Goal: Transaction & Acquisition: Purchase product/service

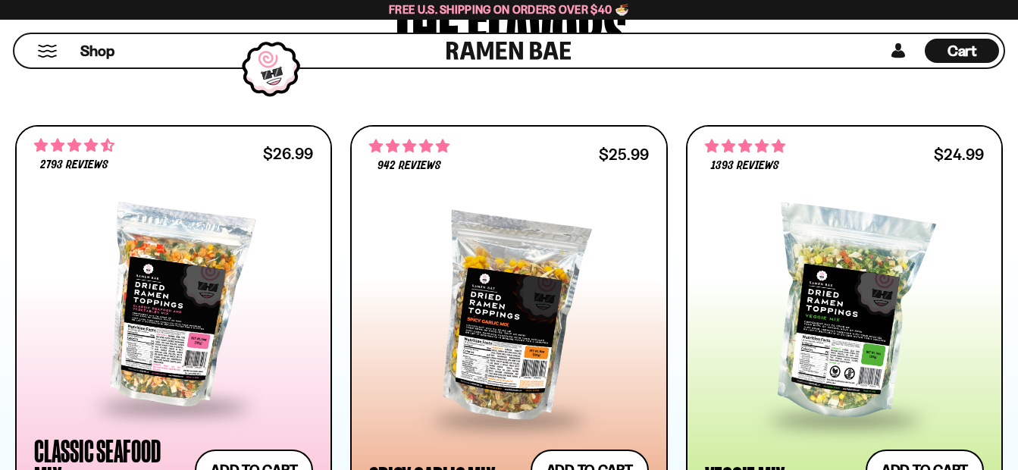
scroll to position [909, 0]
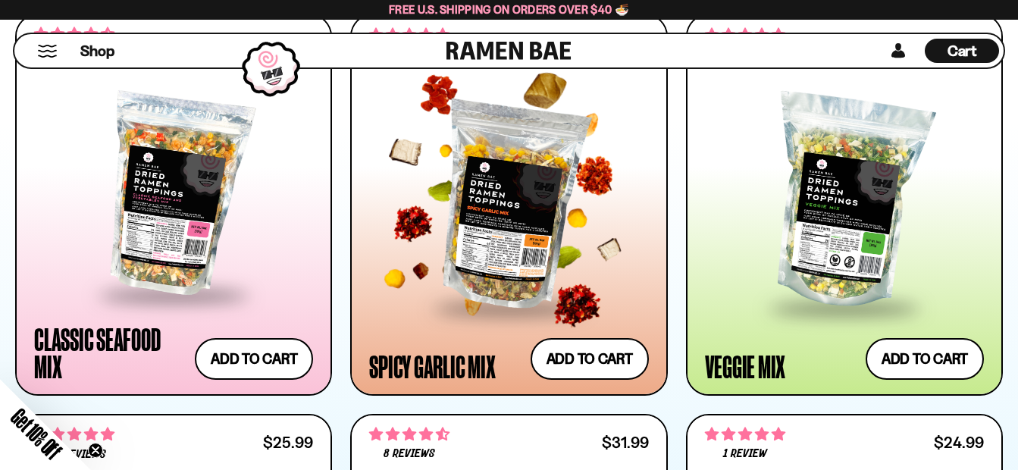
click at [494, 233] on div at bounding box center [508, 203] width 279 height 208
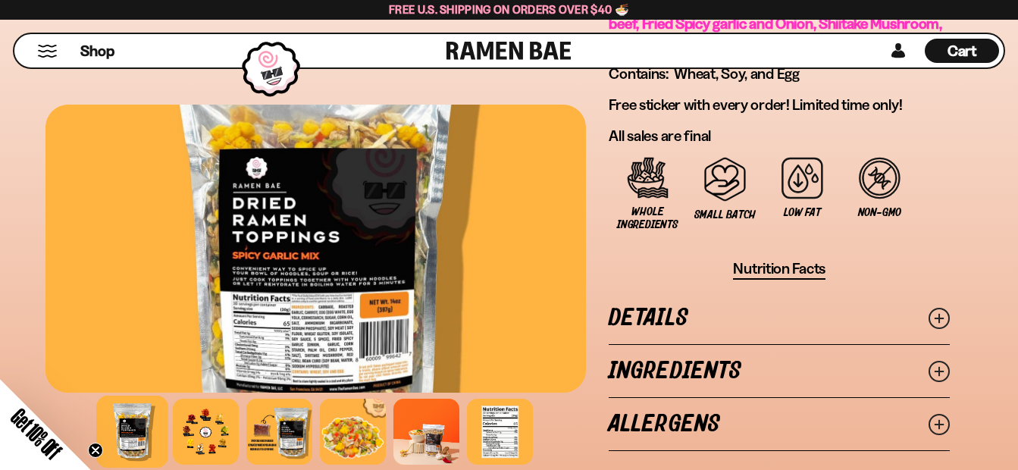
scroll to position [1288, 0]
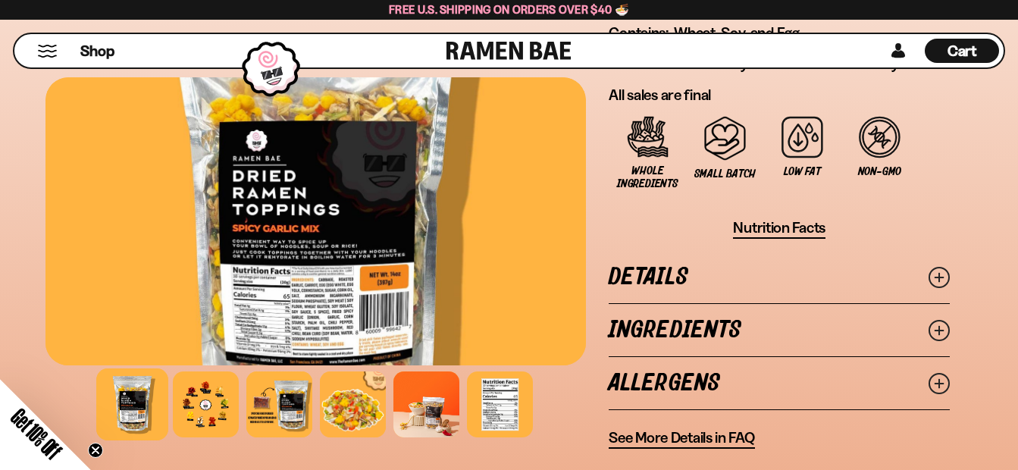
click at [934, 324] on icon at bounding box center [938, 330] width 21 height 21
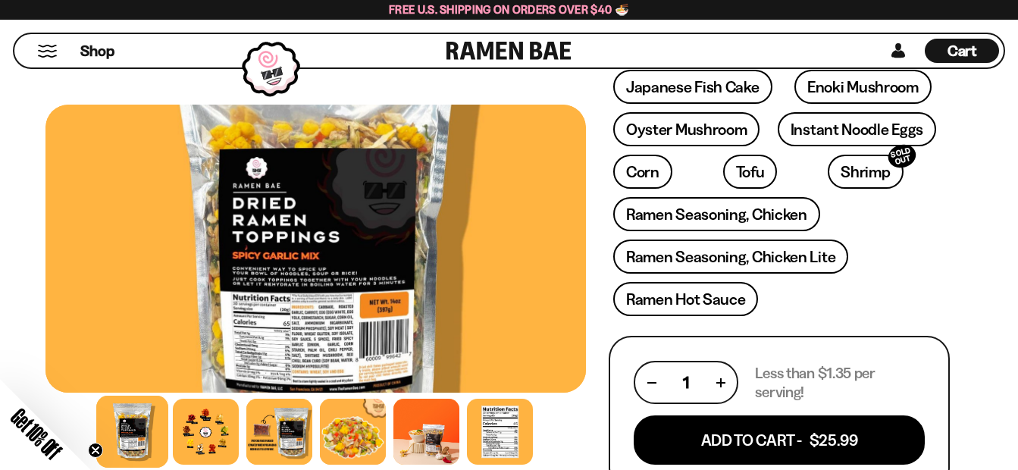
scroll to position [530, 0]
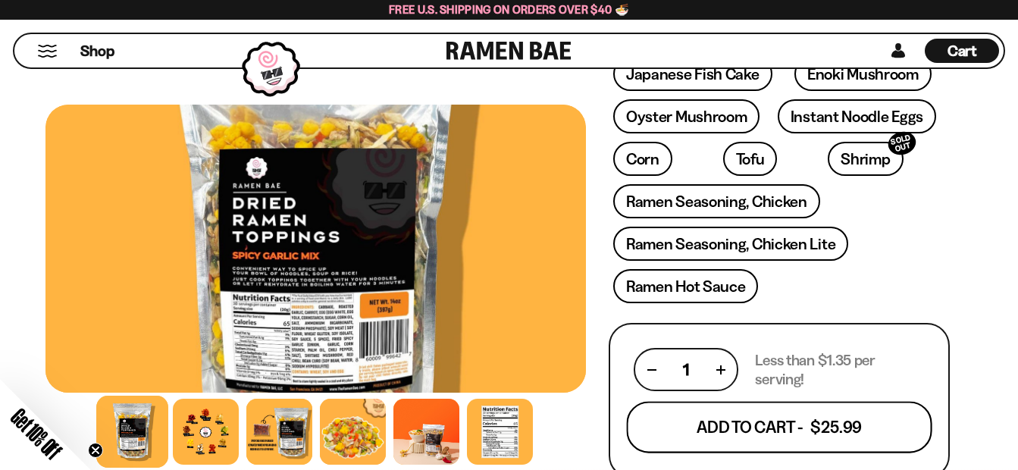
click at [775, 426] on button "Add To Cart - $25.99" at bounding box center [779, 428] width 305 height 52
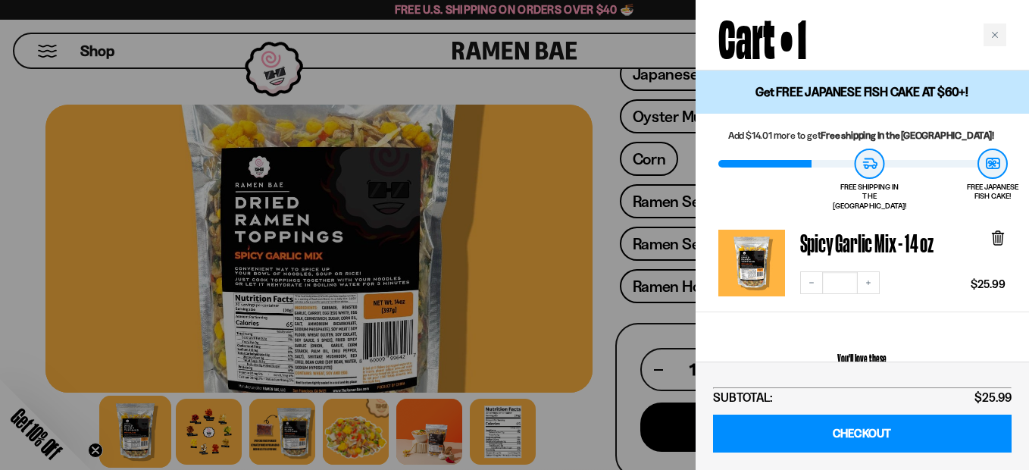
click at [998, 37] on div "Close cart" at bounding box center [994, 34] width 23 height 23
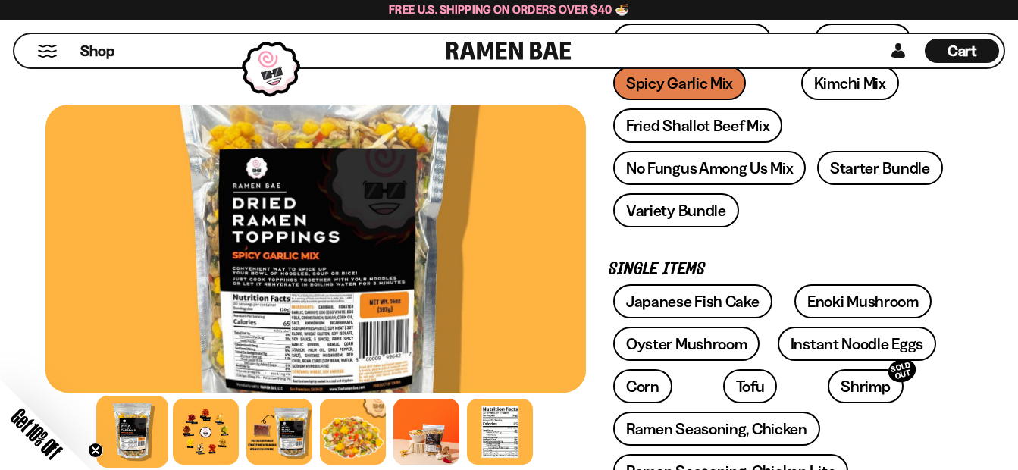
scroll to position [227, 0]
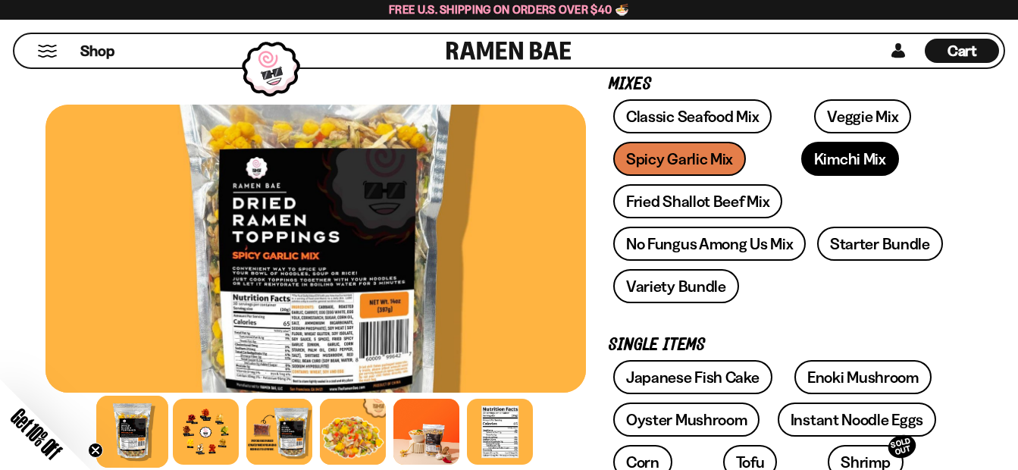
click at [804, 152] on link "Kimchi Mix" at bounding box center [850, 159] width 98 height 34
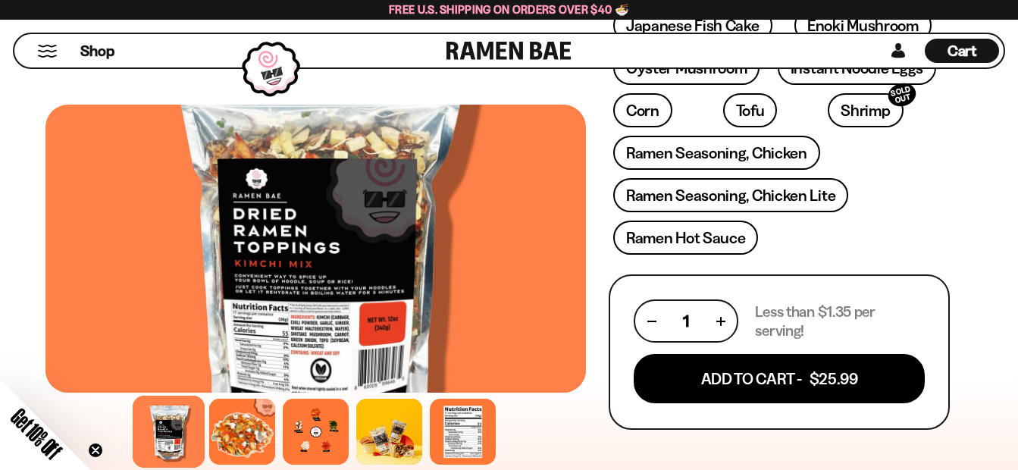
scroll to position [606, 0]
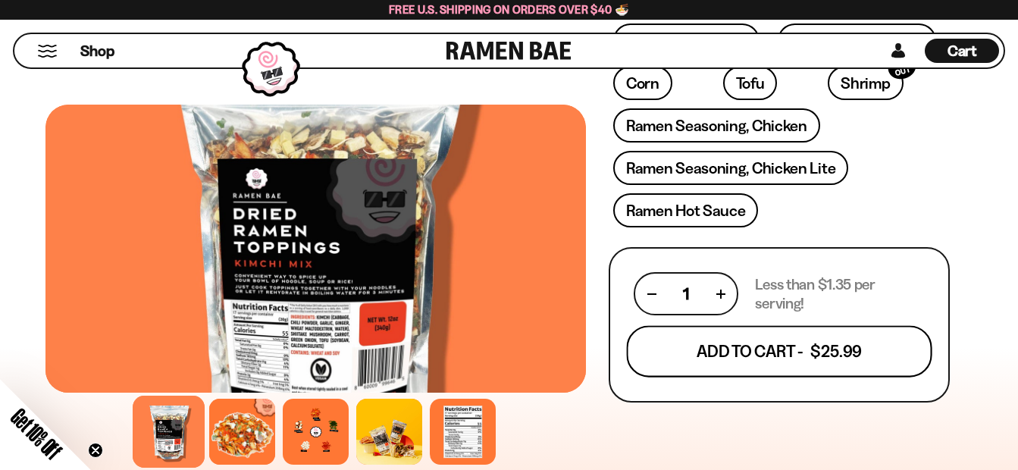
click at [740, 355] on button "Add To Cart - $25.99" at bounding box center [779, 352] width 305 height 52
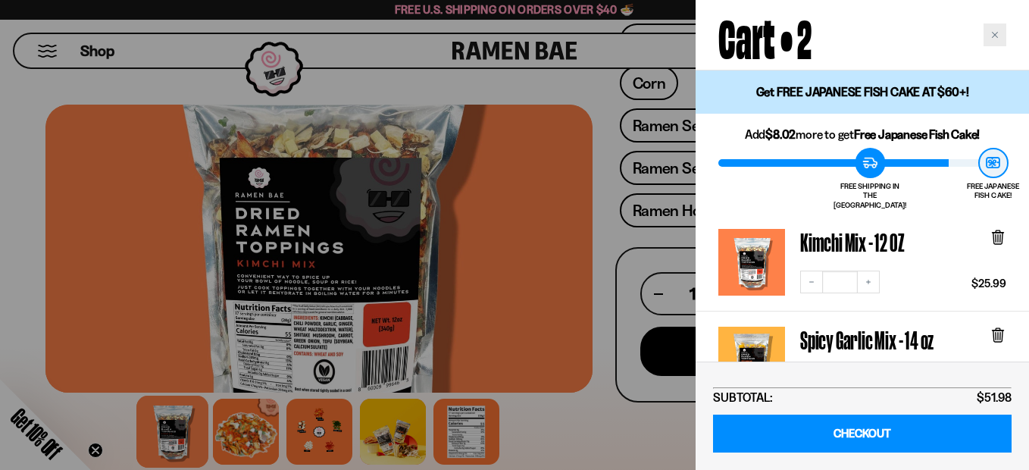
click at [997, 33] on icon "Close cart" at bounding box center [995, 35] width 6 height 6
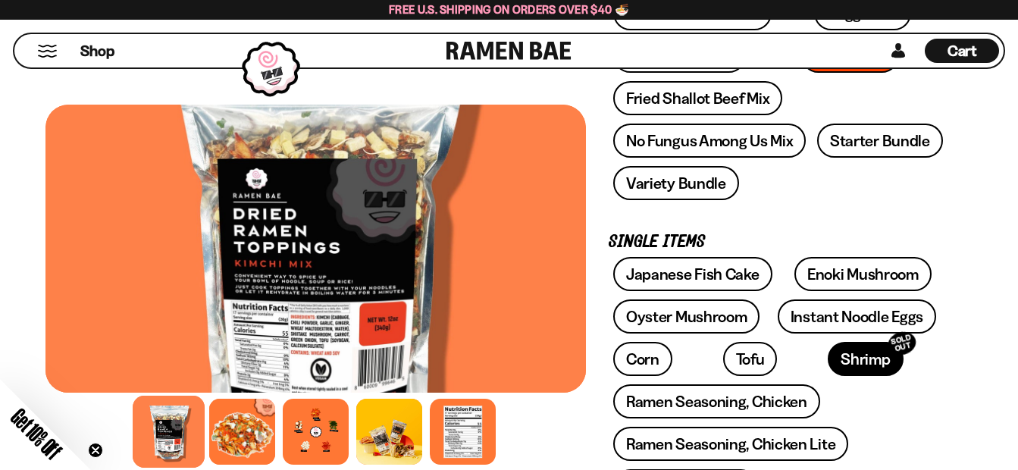
scroll to position [227, 0]
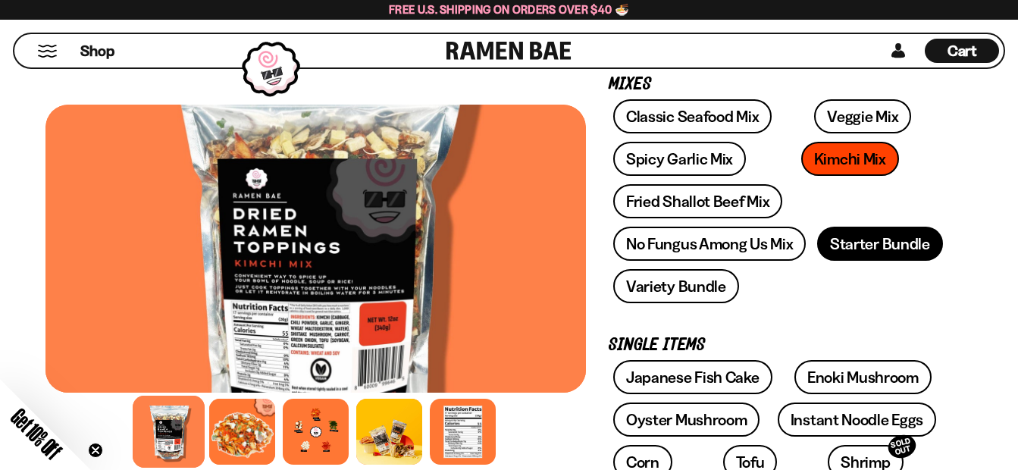
click at [890, 241] on link "Starter Bundle" at bounding box center [880, 244] width 126 height 34
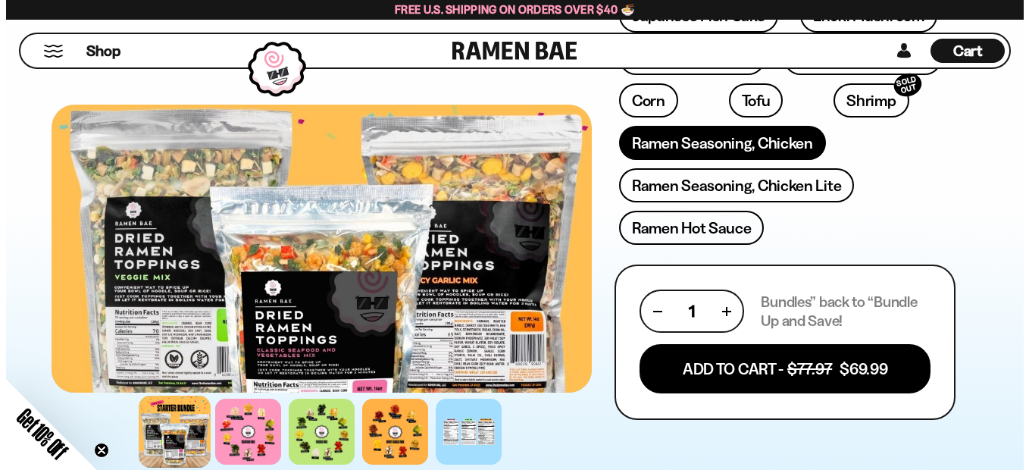
scroll to position [606, 0]
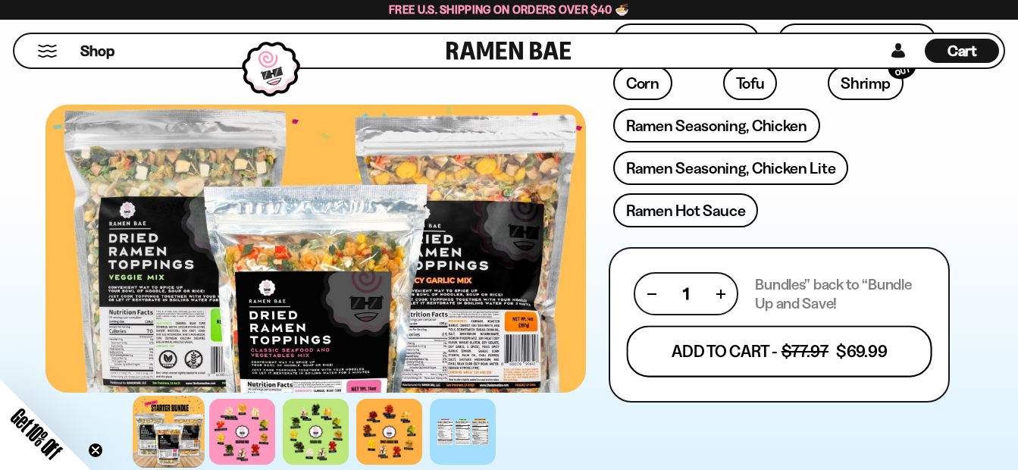
click at [762, 349] on button "Add To Cart - $77.97 $69.99" at bounding box center [779, 352] width 305 height 52
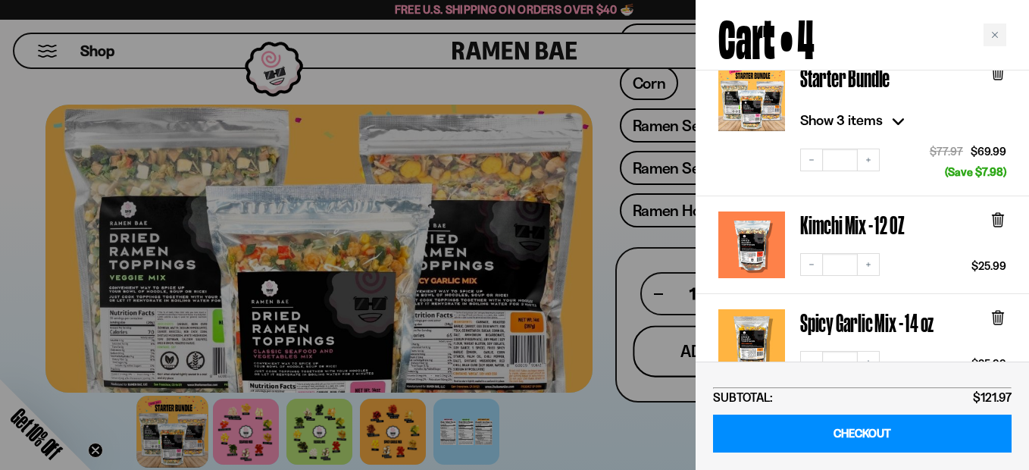
scroll to position [303, 0]
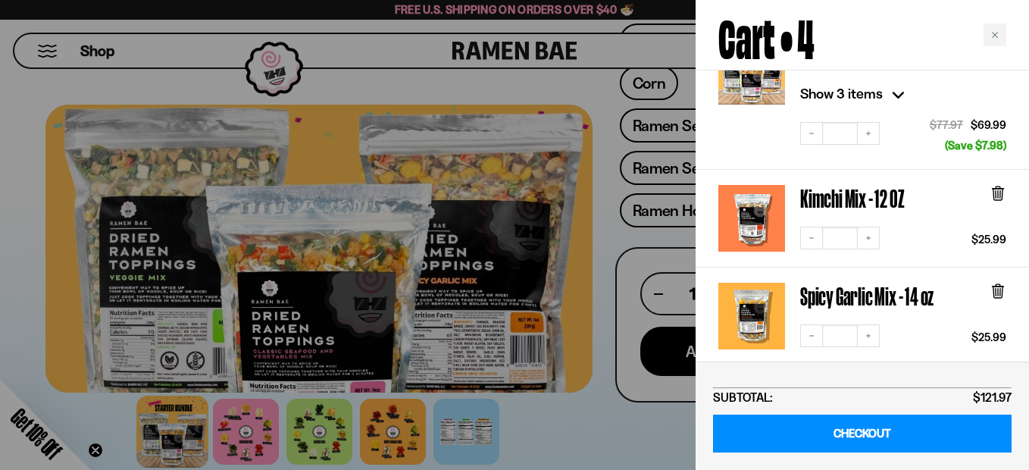
click at [998, 284] on icon at bounding box center [998, 289] width 5 height 11
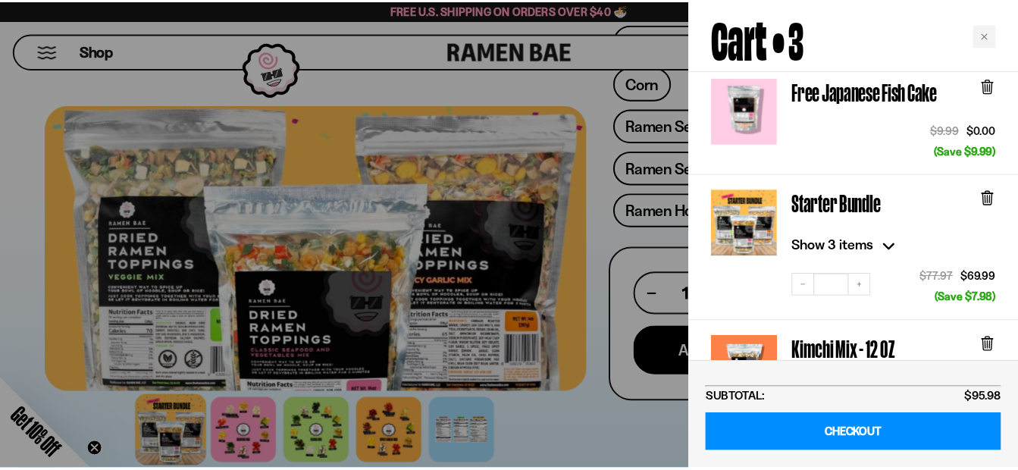
scroll to position [227, 0]
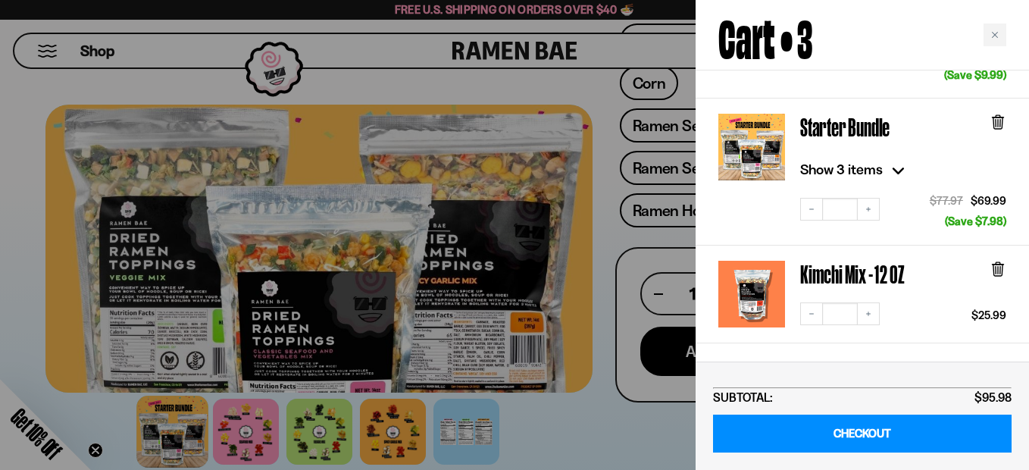
click at [300, 338] on div at bounding box center [514, 235] width 1029 height 470
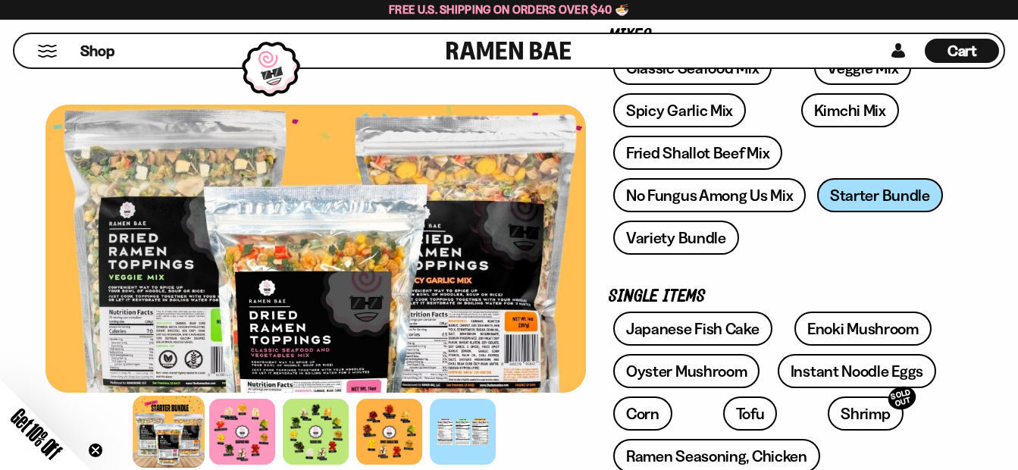
scroll to position [303, 0]
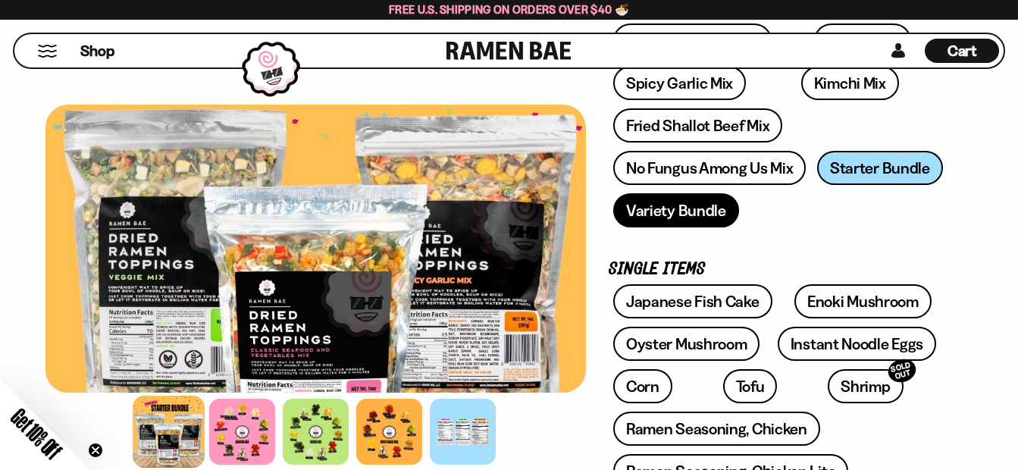
click at [682, 208] on link "Variety Bundle" at bounding box center [676, 210] width 126 height 34
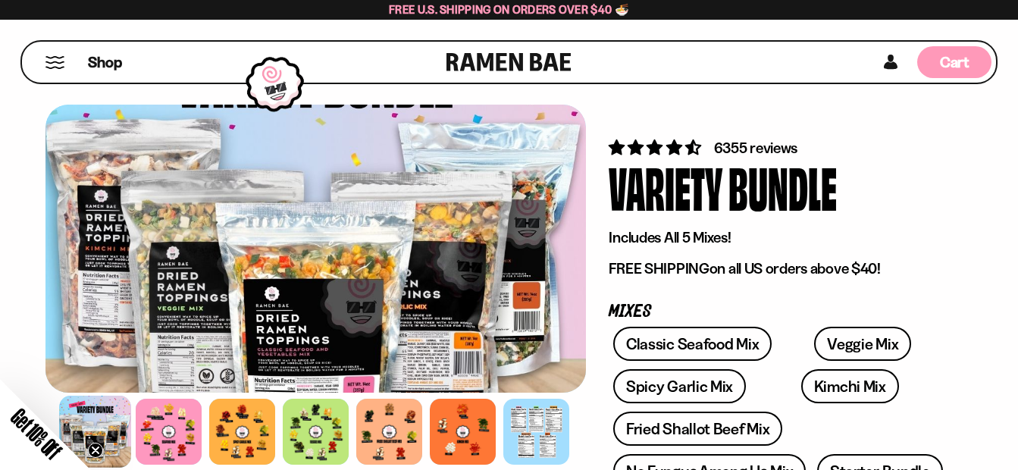
click at [941, 57] on span "Cart" at bounding box center [955, 62] width 30 height 18
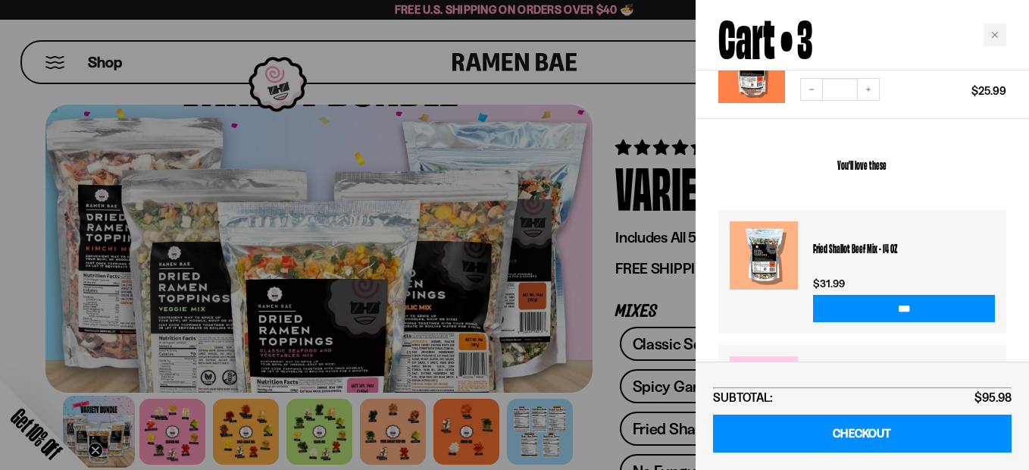
scroll to position [455, 0]
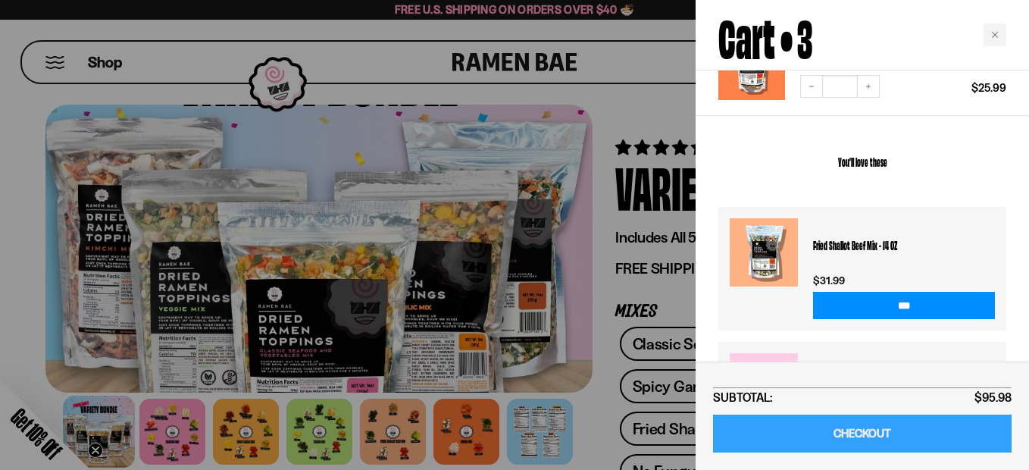
click at [794, 434] on link "CHECKOUT" at bounding box center [862, 433] width 299 height 39
